Goal: Find specific page/section: Find specific page/section

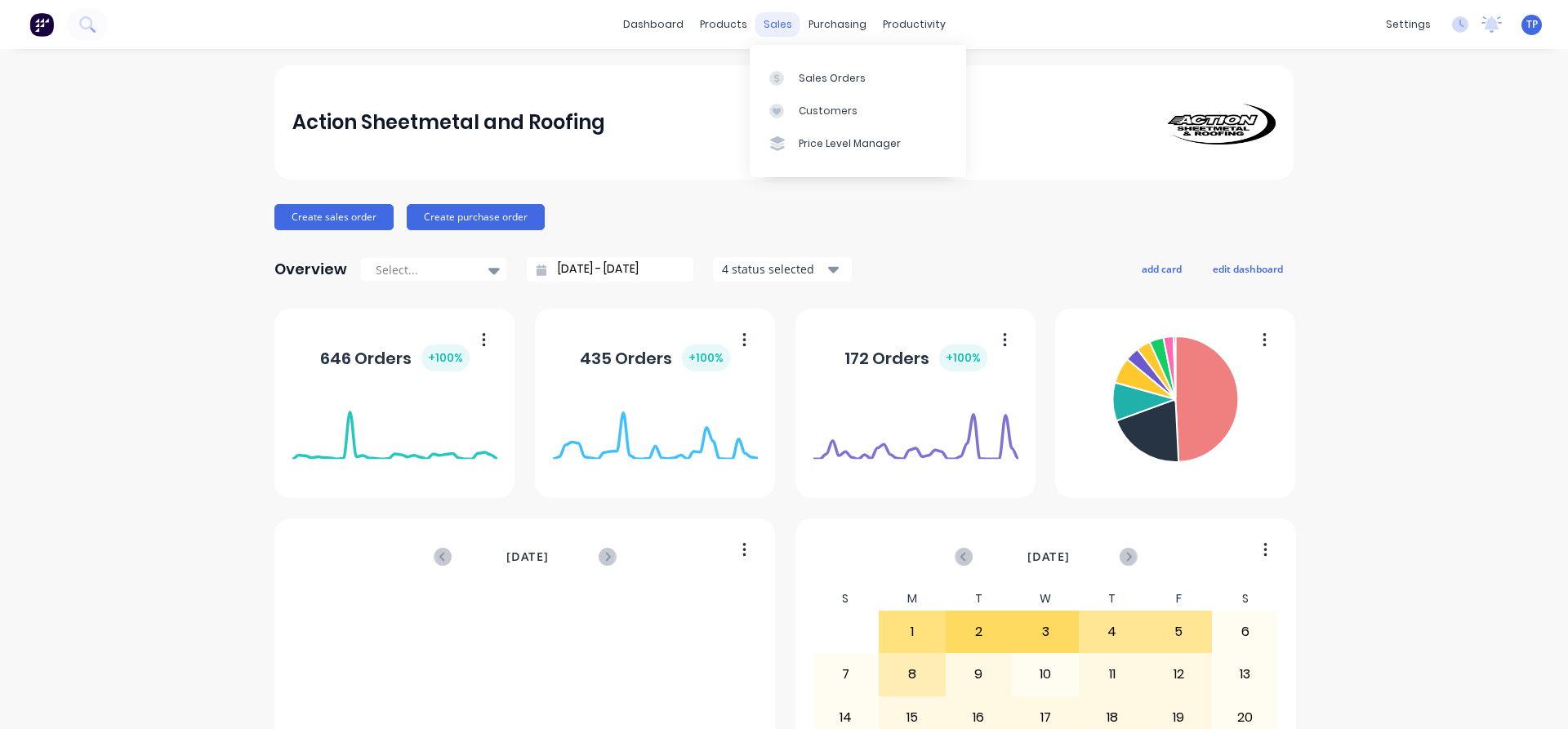
click at [783, 25] on div "sales" at bounding box center [777, 25] width 45 height 25
drag, startPoint x: 772, startPoint y: 23, endPoint x: 817, endPoint y: 64, distance: 60.9
click at [774, 25] on div "sales" at bounding box center [777, 25] width 45 height 25
click at [823, 76] on div "Sales Orders" at bounding box center [833, 77] width 67 height 14
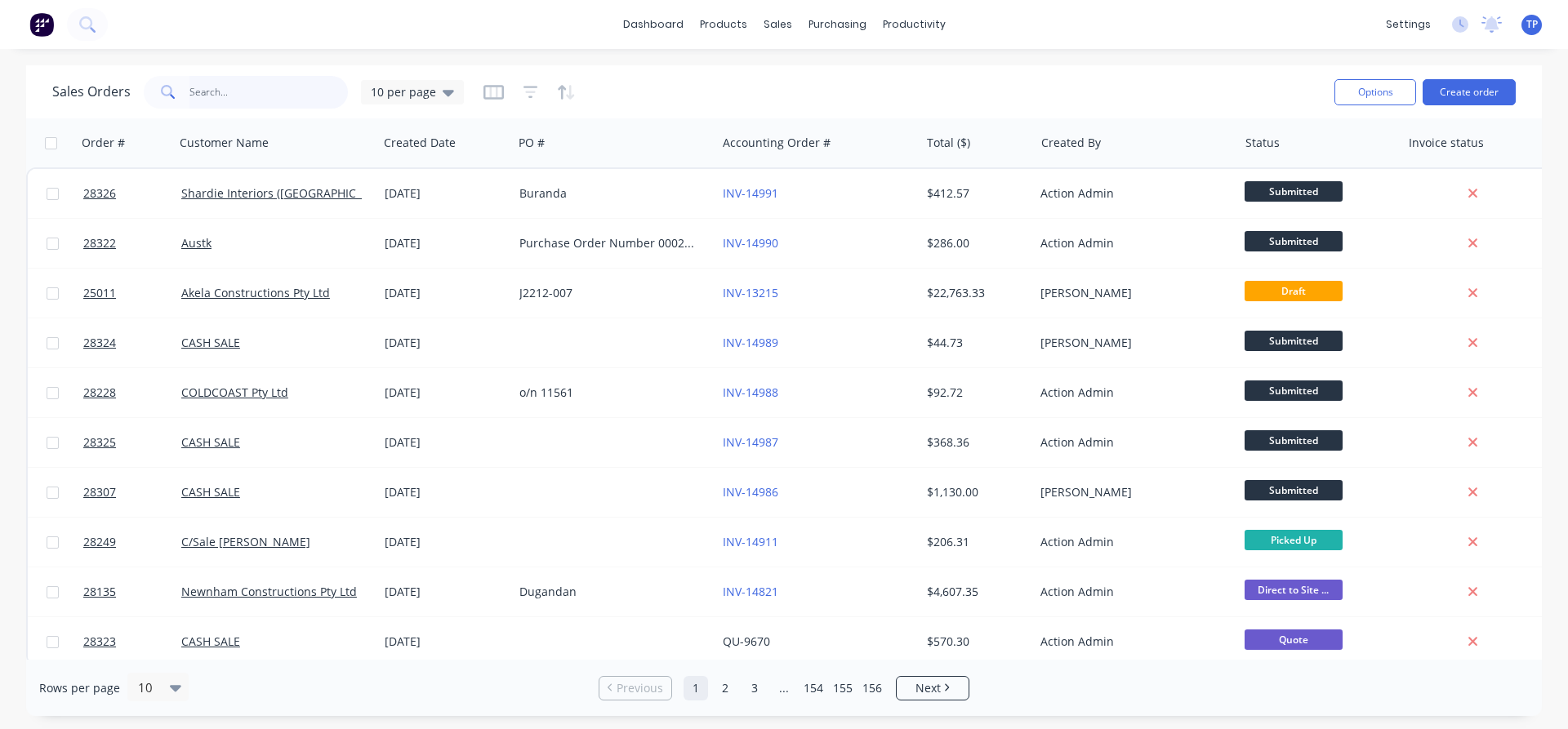
click at [251, 89] on input "text" at bounding box center [269, 92] width 159 height 33
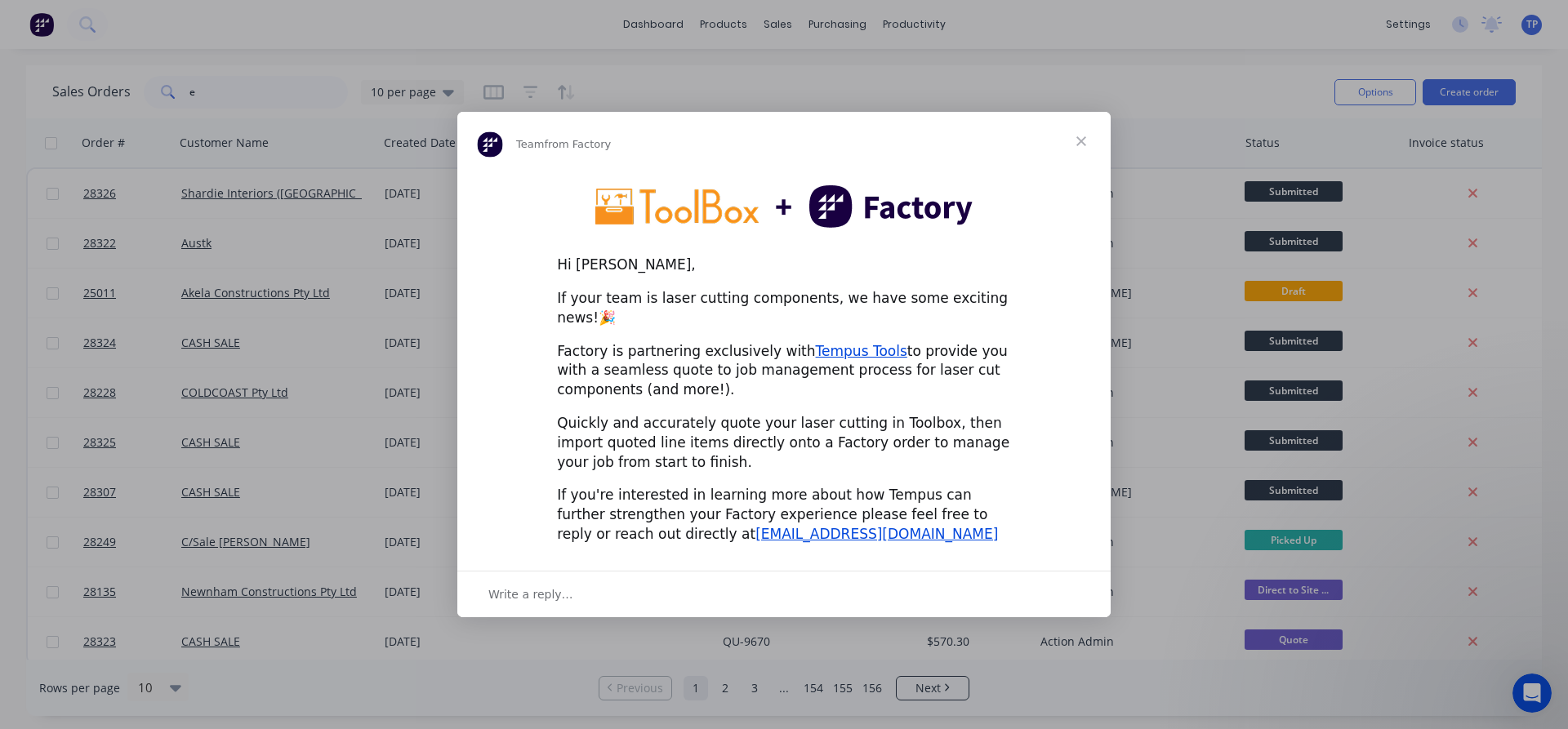
click at [1081, 147] on span "Close" at bounding box center [1081, 141] width 58 height 58
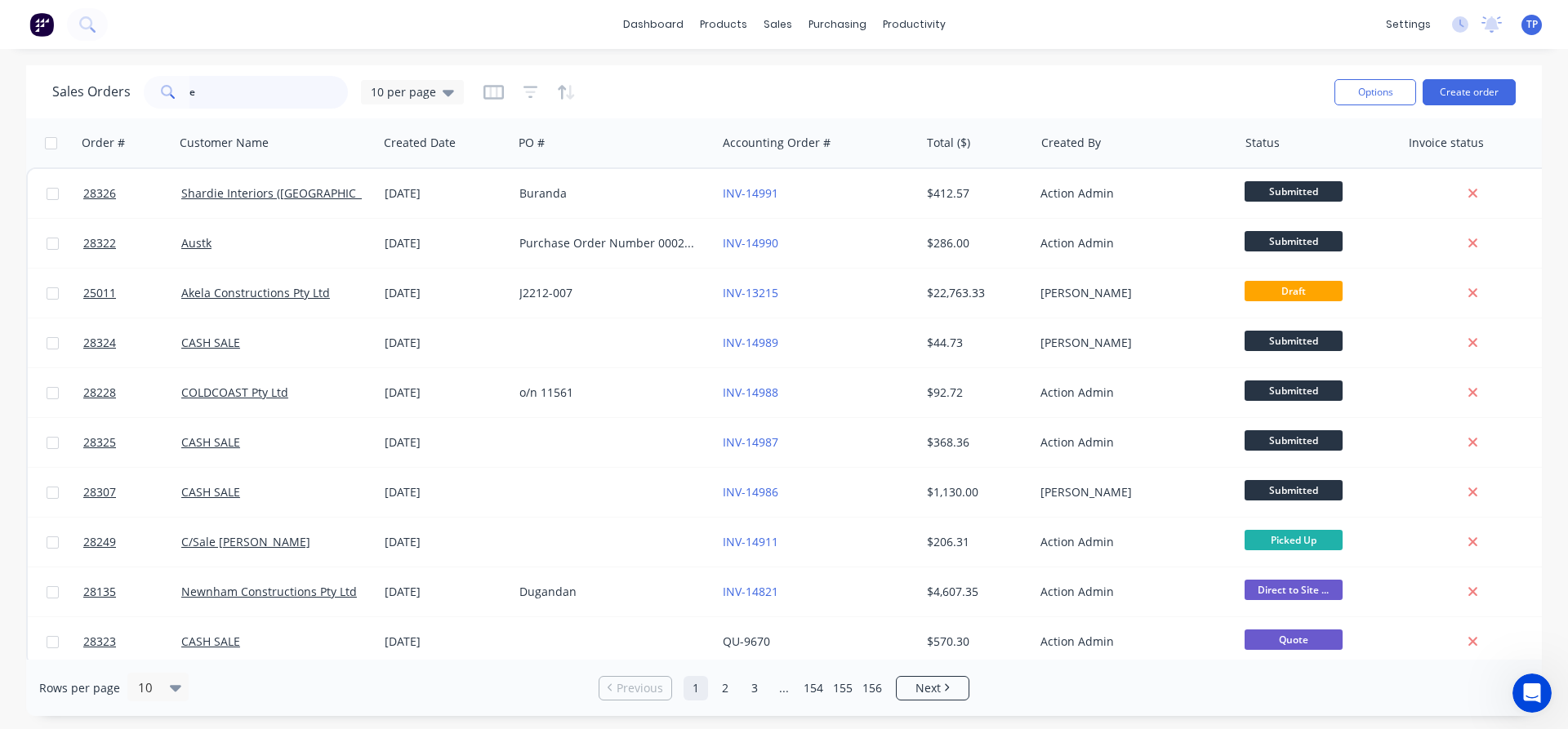
click at [208, 102] on input "e" at bounding box center [269, 92] width 159 height 33
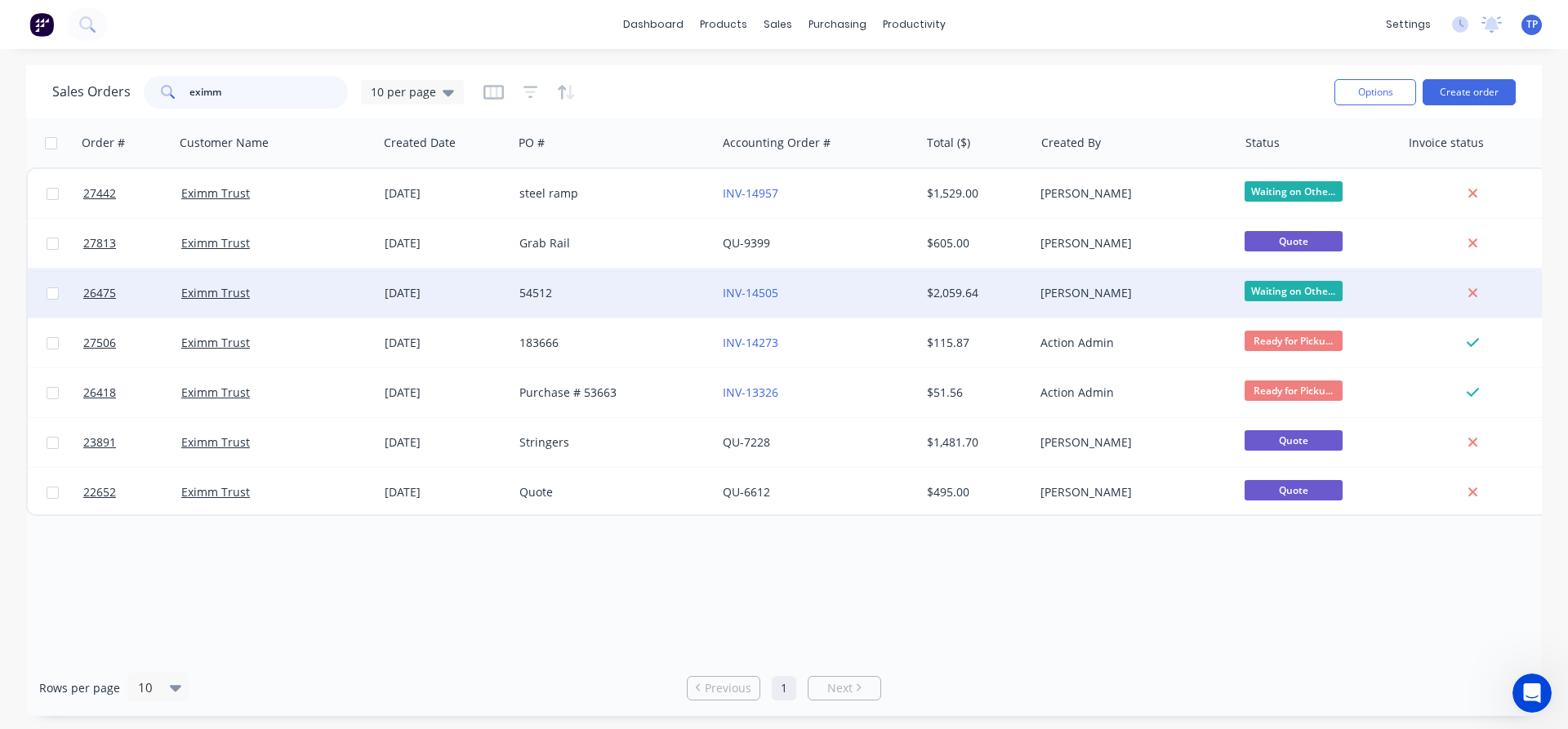
type input "eximm"
click at [645, 296] on div "54512" at bounding box center [610, 293] width 181 height 16
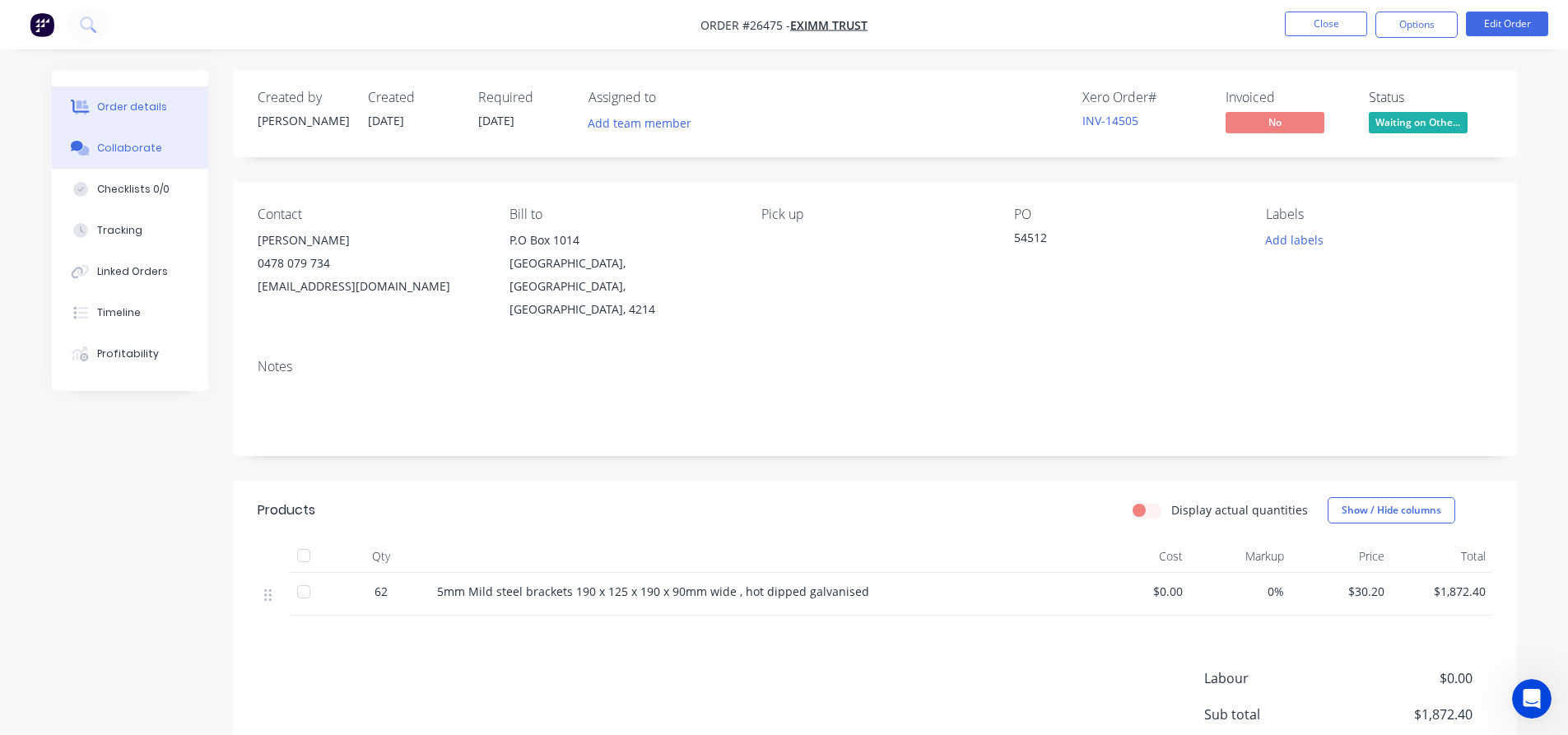
click at [131, 147] on div "Collaborate" at bounding box center [129, 148] width 65 height 14
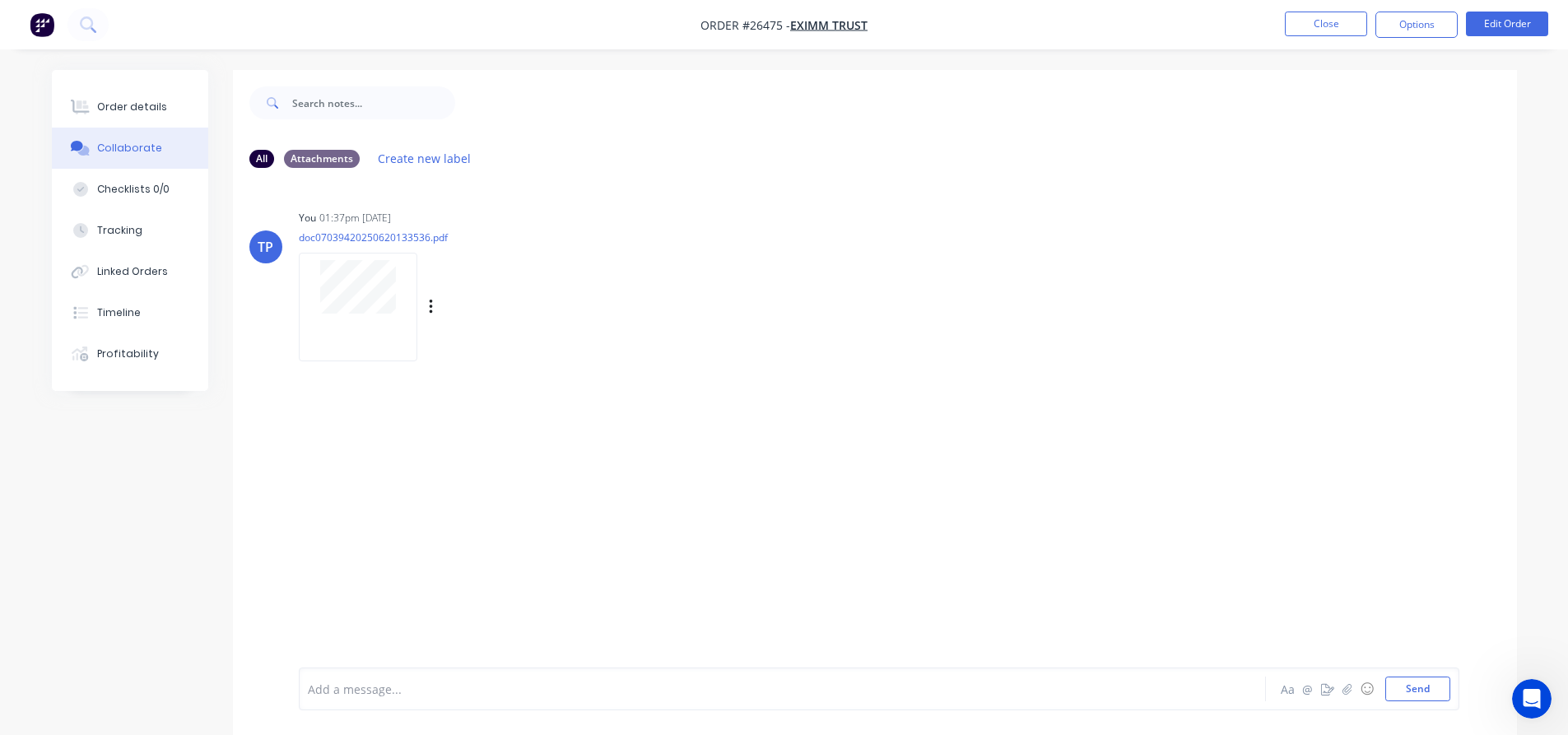
click at [358, 326] on div at bounding box center [358, 307] width 119 height 108
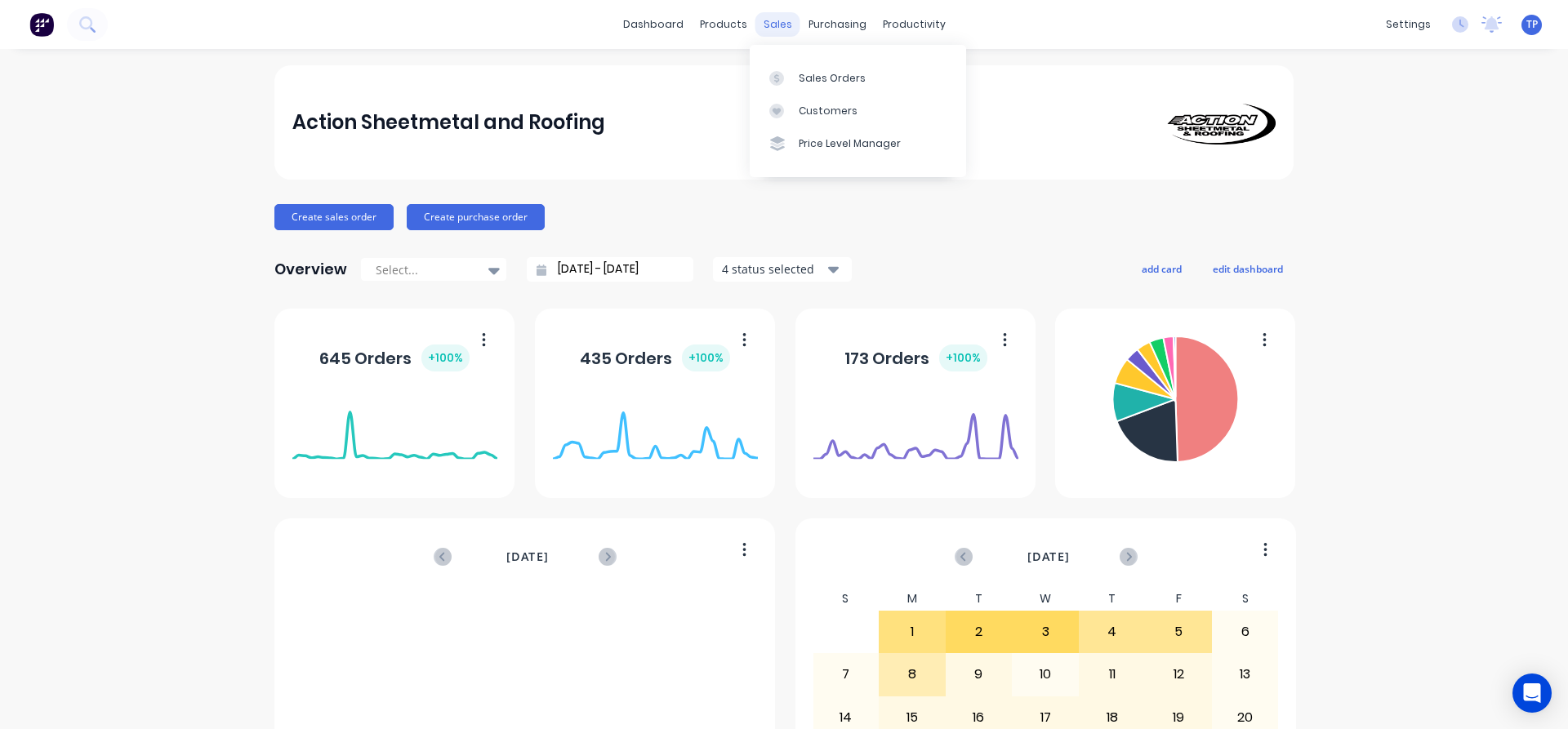
click at [774, 21] on div "sales" at bounding box center [777, 25] width 45 height 25
click at [800, 75] on div "Sales Orders" at bounding box center [833, 77] width 67 height 14
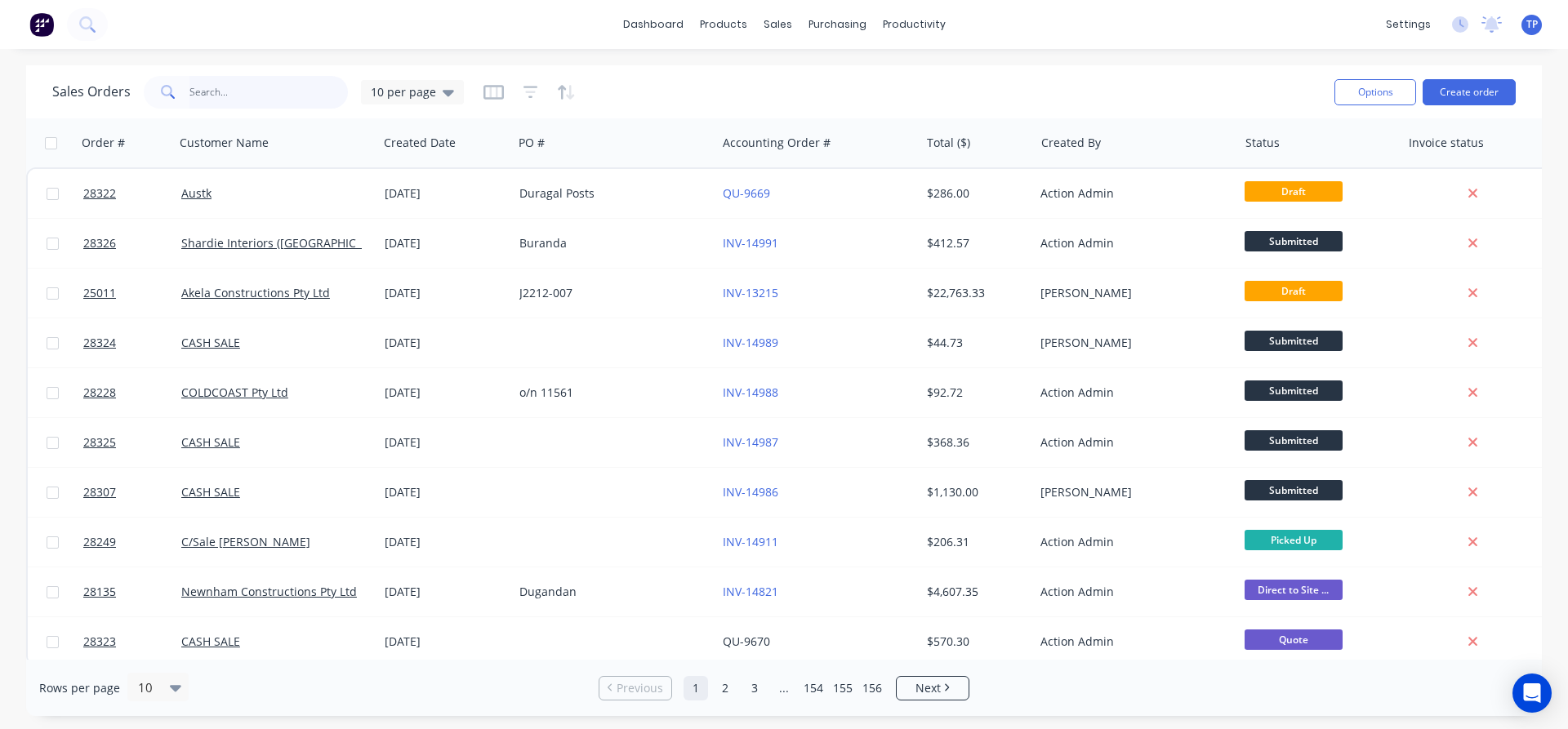
click at [245, 85] on input "text" at bounding box center [269, 92] width 159 height 33
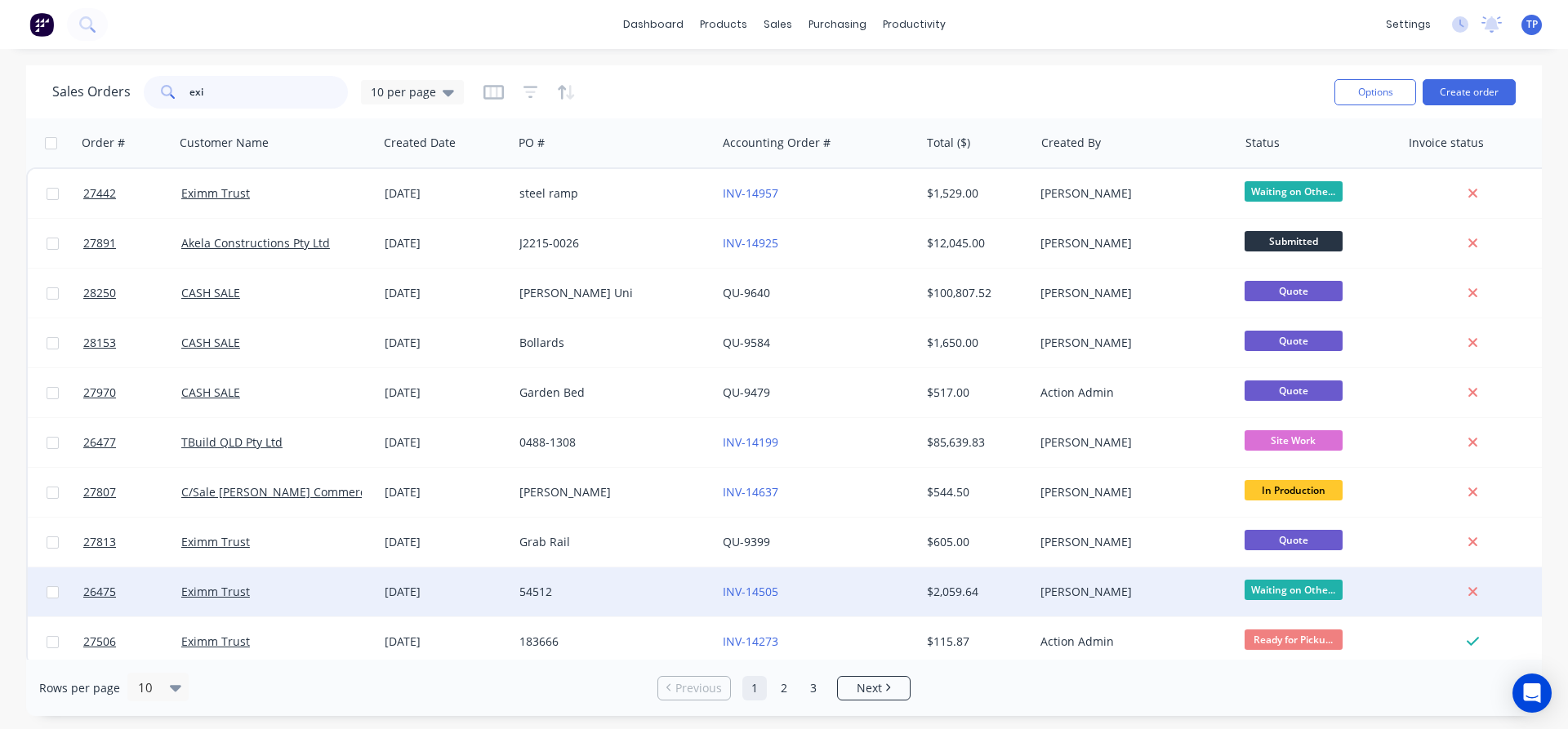
type input "exi"
click at [643, 588] on div "54512" at bounding box center [610, 591] width 181 height 16
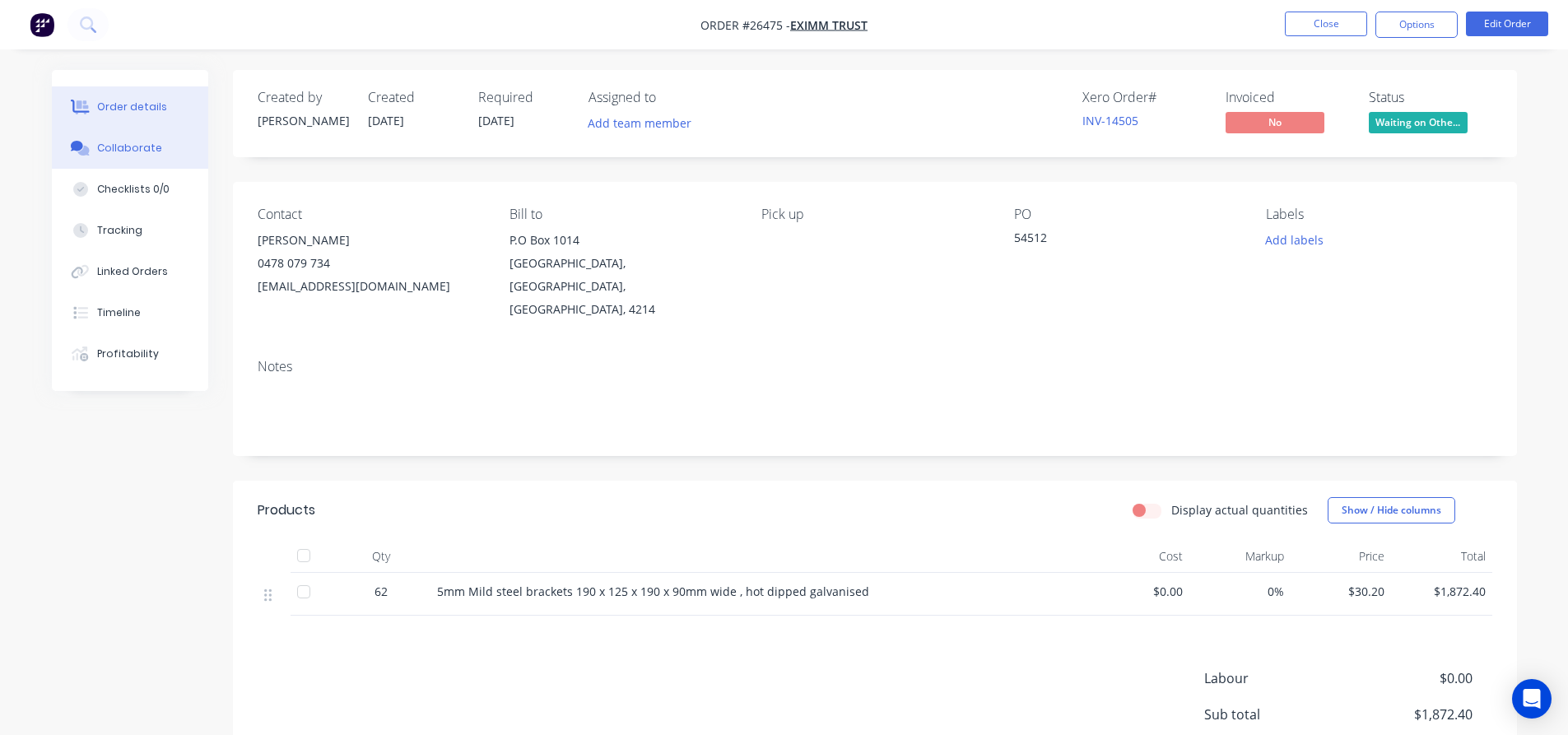
click at [128, 147] on div "Collaborate" at bounding box center [129, 148] width 65 height 14
